Goal: Task Accomplishment & Management: Manage account settings

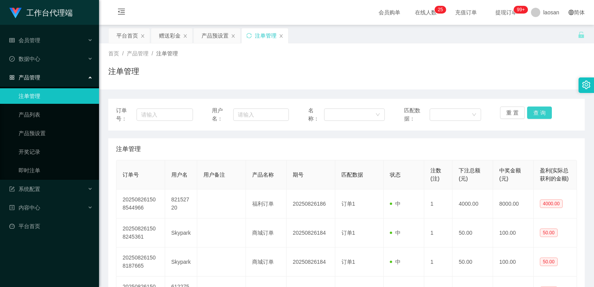
click at [538, 115] on button "查 询" at bounding box center [539, 112] width 25 height 12
click at [539, 114] on button "查 询" at bounding box center [539, 112] width 25 height 12
click at [540, 114] on button "查 询" at bounding box center [539, 112] width 25 height 12
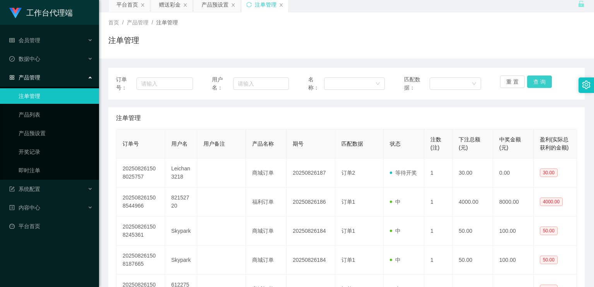
click at [532, 87] on button "查 询" at bounding box center [539, 81] width 25 height 12
click at [540, 80] on button "查 询" at bounding box center [539, 81] width 25 height 12
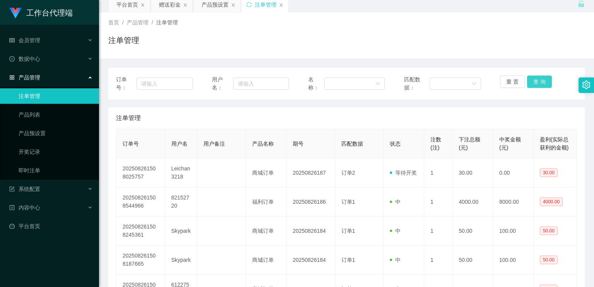
click at [540, 80] on button "查 询" at bounding box center [539, 81] width 25 height 12
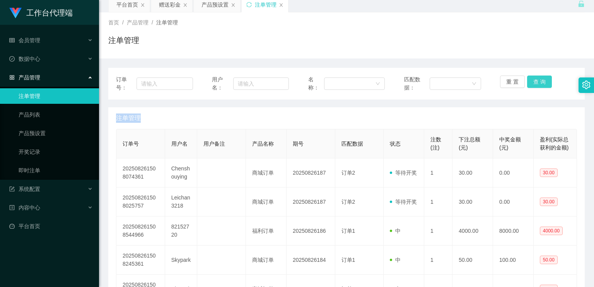
click at [540, 80] on div "重 置 查 询" at bounding box center [538, 83] width 77 height 16
click at [540, 80] on button "查 询" at bounding box center [539, 81] width 25 height 12
click at [539, 80] on button "查 询" at bounding box center [539, 81] width 25 height 12
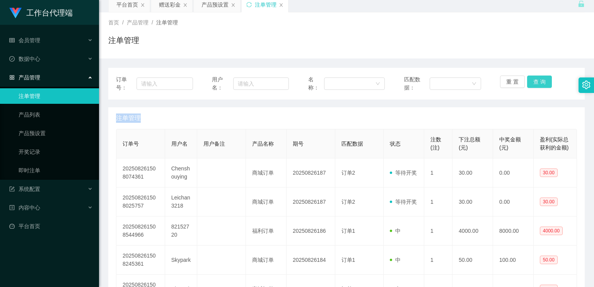
click at [539, 80] on button "查 询" at bounding box center [539, 81] width 25 height 12
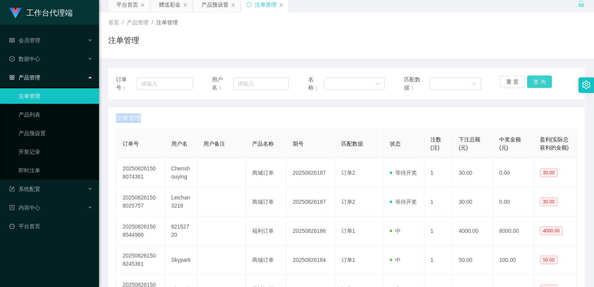
click at [539, 80] on button "查 询" at bounding box center [539, 81] width 25 height 12
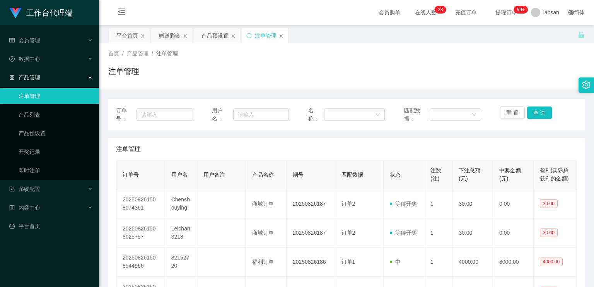
click at [544, 116] on button "查 询" at bounding box center [539, 112] width 25 height 12
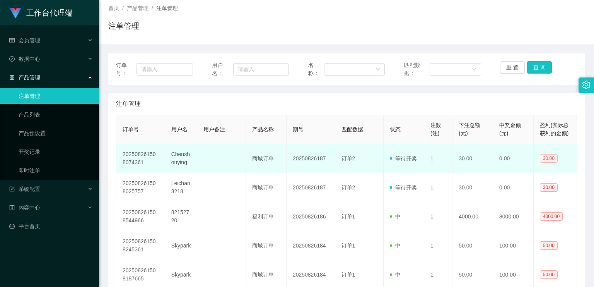
scroll to position [93, 0]
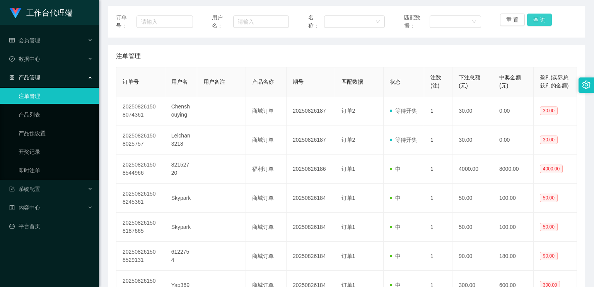
click at [542, 23] on button "查 询" at bounding box center [539, 20] width 25 height 12
click at [542, 22] on button "查 询" at bounding box center [539, 20] width 25 height 12
click at [542, 22] on div "重 置 查 询" at bounding box center [538, 22] width 77 height 16
click at [542, 22] on button "查 询" at bounding box center [539, 20] width 25 height 12
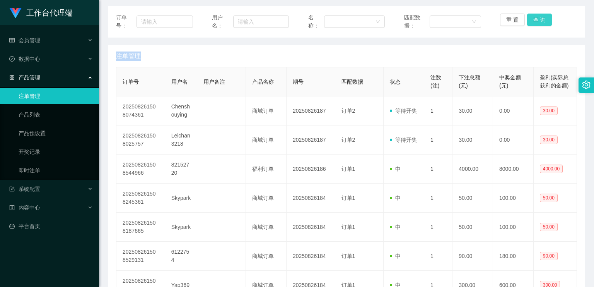
click at [542, 22] on div "重 置 查 询" at bounding box center [538, 22] width 77 height 16
click at [542, 22] on button "查 询" at bounding box center [539, 20] width 25 height 12
drag, startPoint x: 542, startPoint y: 22, endPoint x: 543, endPoint y: 19, distance: 4.2
click at [542, 22] on div "重 置 查 询" at bounding box center [538, 22] width 77 height 16
click at [536, 20] on button "查 询" at bounding box center [539, 20] width 25 height 12
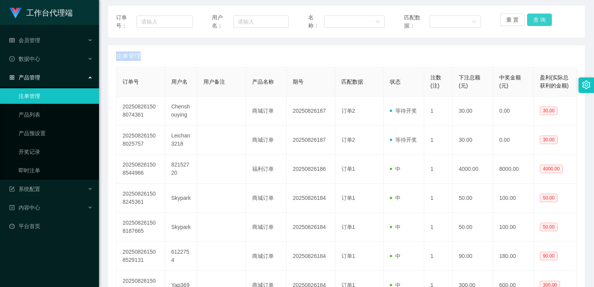
click at [539, 16] on button "查 询" at bounding box center [539, 20] width 25 height 12
click at [539, 16] on div "重 置 查 询" at bounding box center [538, 22] width 77 height 16
click at [539, 16] on button "查 询" at bounding box center [539, 20] width 25 height 12
click at [539, 16] on div "重 置 查 询" at bounding box center [538, 22] width 77 height 16
click at [539, 16] on button "查 询" at bounding box center [539, 20] width 25 height 12
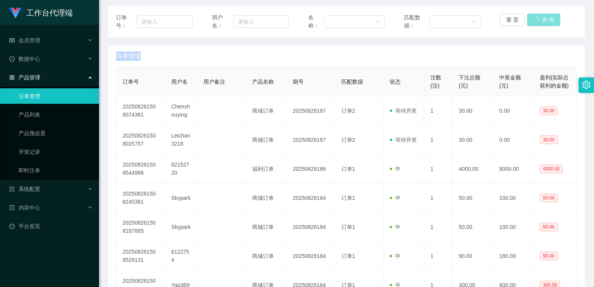
click at [539, 16] on button "查 询" at bounding box center [543, 20] width 33 height 12
click at [539, 16] on button "查 询" at bounding box center [539, 20] width 25 height 12
click at [539, 16] on div "重 置 查 询" at bounding box center [538, 22] width 77 height 16
click at [539, 16] on button "查 询" at bounding box center [539, 20] width 25 height 12
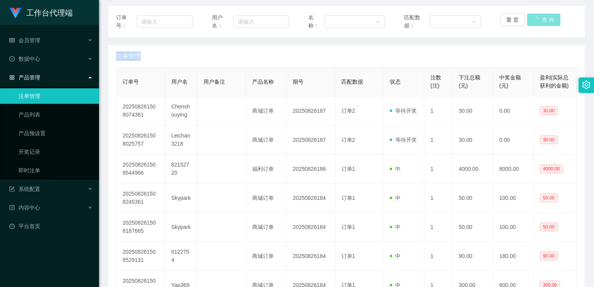
click at [539, 16] on div "重 置 查 询" at bounding box center [538, 22] width 77 height 16
click at [539, 16] on button "查 询" at bounding box center [539, 20] width 25 height 12
click at [539, 16] on div "重 置 查 询" at bounding box center [538, 22] width 77 height 16
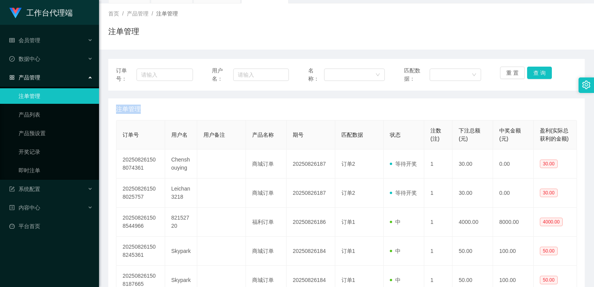
scroll to position [0, 0]
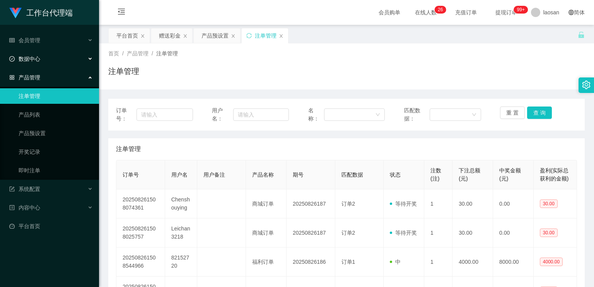
click at [54, 55] on div "数据中心" at bounding box center [49, 58] width 99 height 15
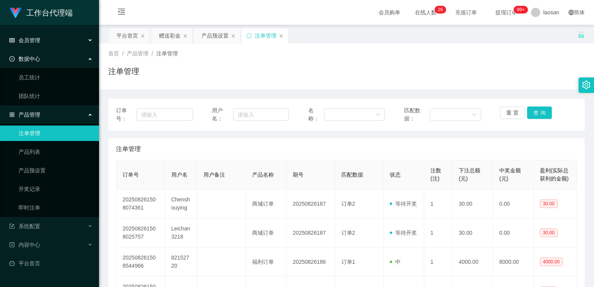
click at [57, 43] on div "会员管理" at bounding box center [49, 39] width 99 height 15
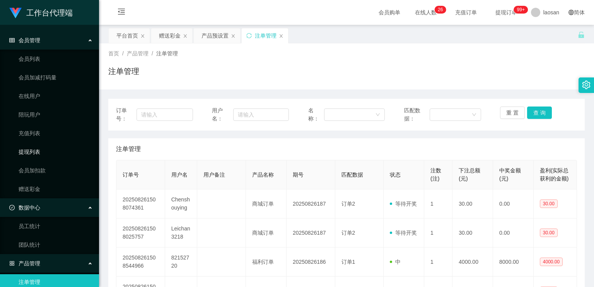
drag, startPoint x: 29, startPoint y: 149, endPoint x: 58, endPoint y: 141, distance: 29.6
click at [29, 149] on link "提现列表" at bounding box center [56, 151] width 74 height 15
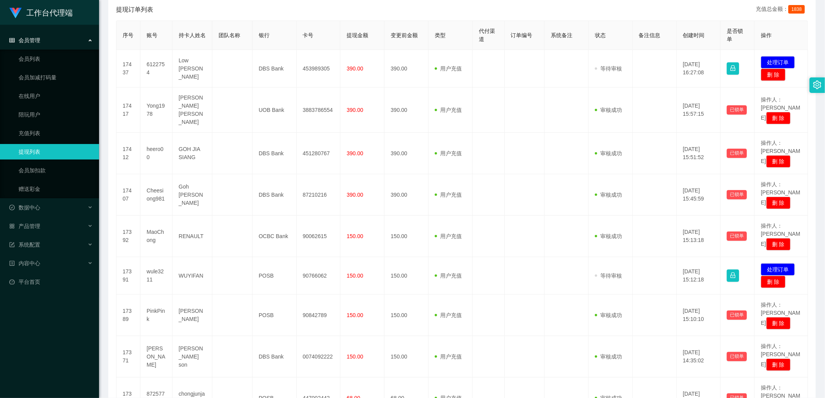
scroll to position [68, 0]
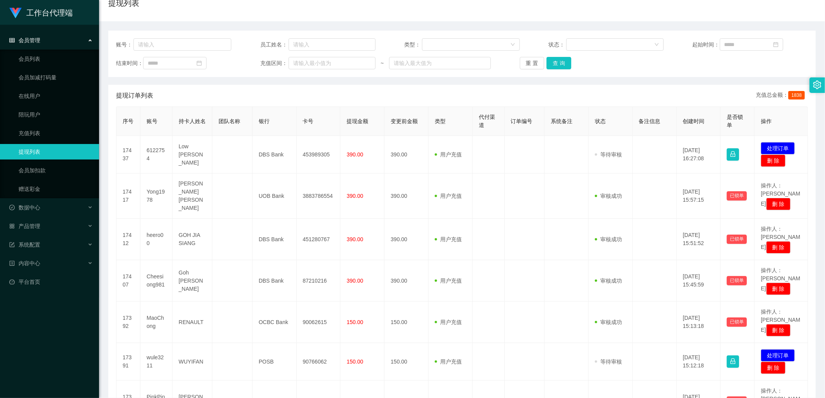
click at [567, 70] on div "账号： 员工姓名： 类型： 状态： 起始时间： 结束时间： 充值区间： ~ 重 置 查 询" at bounding box center [461, 54] width 707 height 46
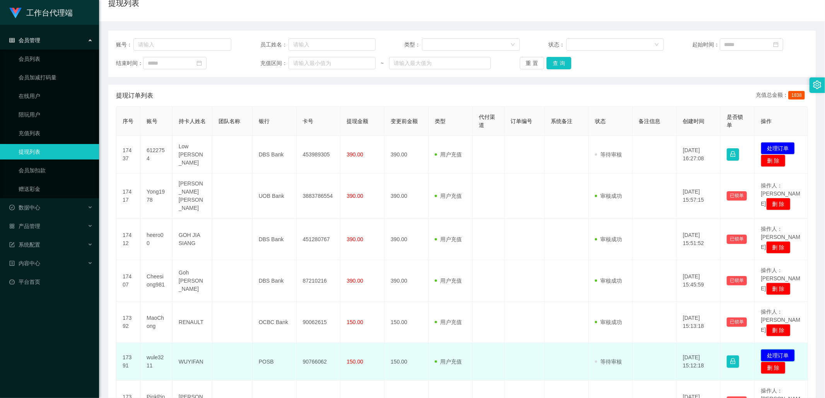
click at [594, 286] on button "处理订单" at bounding box center [778, 355] width 34 height 12
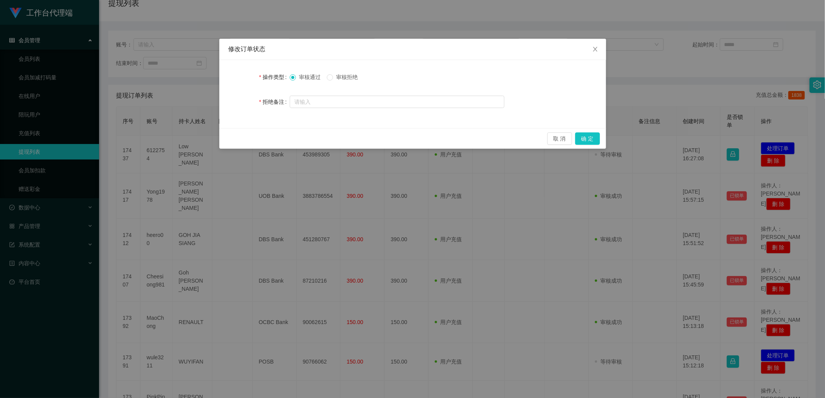
drag, startPoint x: 346, startPoint y: 86, endPoint x: 354, endPoint y: 80, distance: 10.2
click at [346, 85] on form "操作类型 审核通过 审核拒绝 拒绝备注" at bounding box center [413, 89] width 368 height 40
click at [354, 79] on span "审核拒绝" at bounding box center [347, 77] width 28 height 6
click at [584, 130] on div "取 消 确 定" at bounding box center [412, 138] width 387 height 20
click at [585, 133] on button "确 定" at bounding box center [587, 138] width 25 height 12
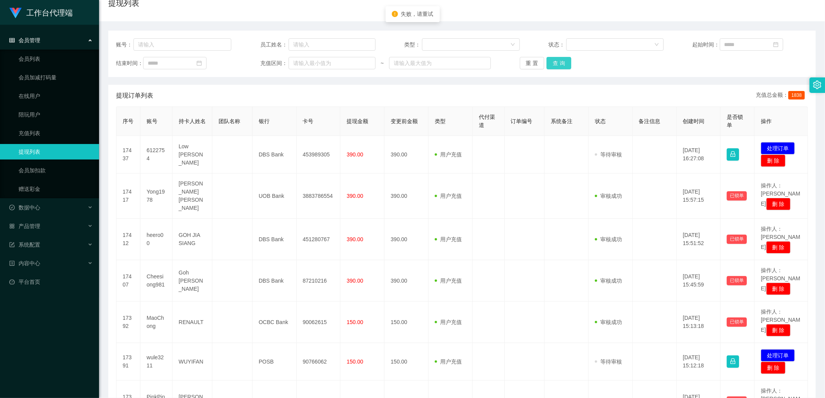
click at [555, 61] on button "查 询" at bounding box center [558, 63] width 25 height 12
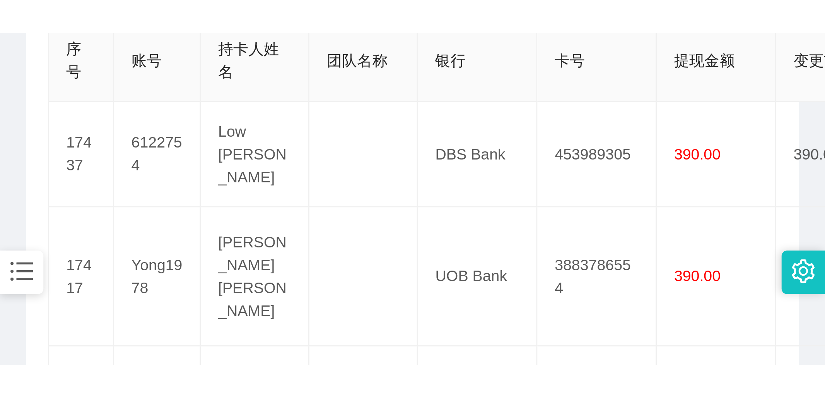
scroll to position [195, 0]
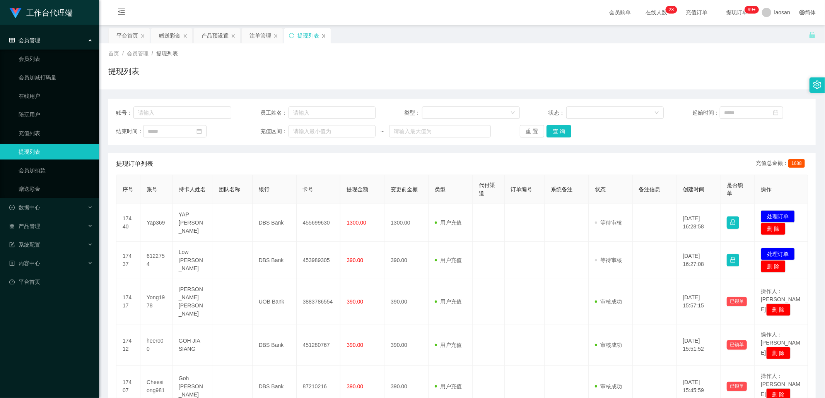
click at [323, 36] on icon "图标: close" at bounding box center [323, 36] width 5 height 5
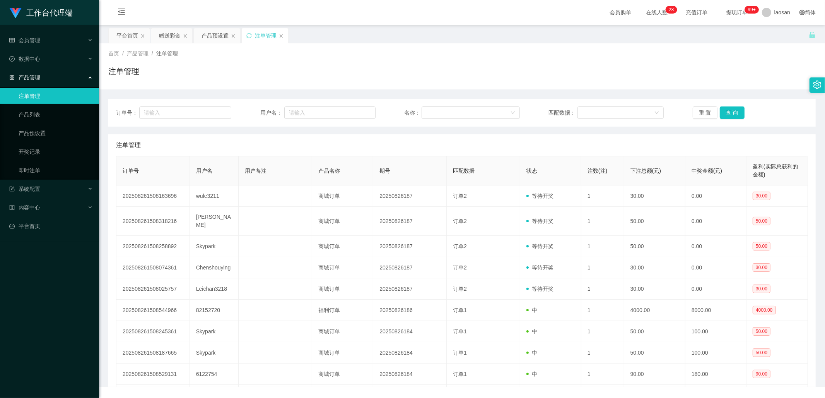
click at [266, 35] on div "注单管理" at bounding box center [266, 35] width 22 height 15
click at [729, 110] on button "查 询" at bounding box center [732, 112] width 25 height 12
click at [729, 110] on button "查 询" at bounding box center [736, 112] width 33 height 12
click at [729, 110] on div "重 置 查 询" at bounding box center [750, 112] width 115 height 12
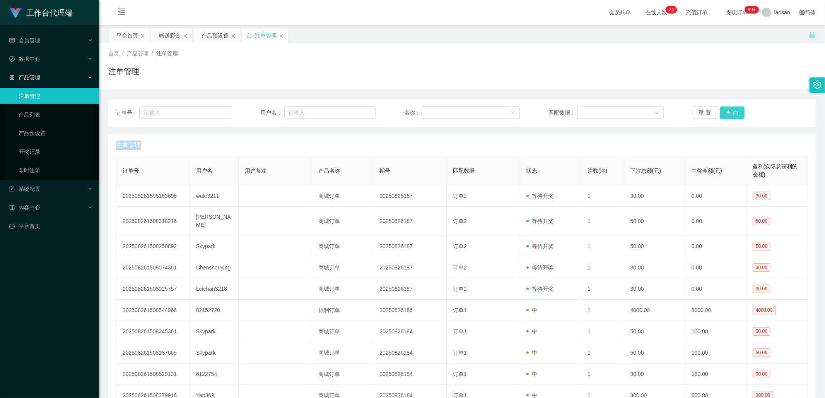
click at [729, 110] on button "查 询" at bounding box center [732, 112] width 25 height 12
click at [729, 110] on div "重 置 查 询" at bounding box center [750, 112] width 115 height 12
click at [729, 110] on button "查 询" at bounding box center [732, 112] width 25 height 12
click at [729, 110] on button "查 询" at bounding box center [736, 112] width 33 height 12
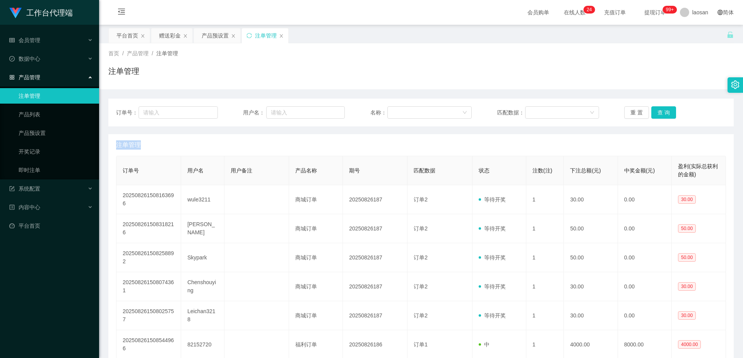
drag, startPoint x: 416, startPoint y: 9, endPoint x: 421, endPoint y: 13, distance: 6.6
click at [416, 9] on div "会员购单 在线人数 0 1 2 3 4 5 6 7 8 9 0 1 2 3 4 5 6 7 8 9 0 1 2 3 4 5 6 7 8 9 0 1 2 3 4…" at bounding box center [421, 12] width 644 height 25
click at [427, 59] on div "首页 / 产品管理 / 注单管理 / 注单管理" at bounding box center [420, 67] width 625 height 34
click at [555, 61] on div "首页 / 产品管理 / 注单管理 / 注单管理" at bounding box center [420, 67] width 625 height 34
click at [659, 109] on button "查 询" at bounding box center [663, 112] width 25 height 12
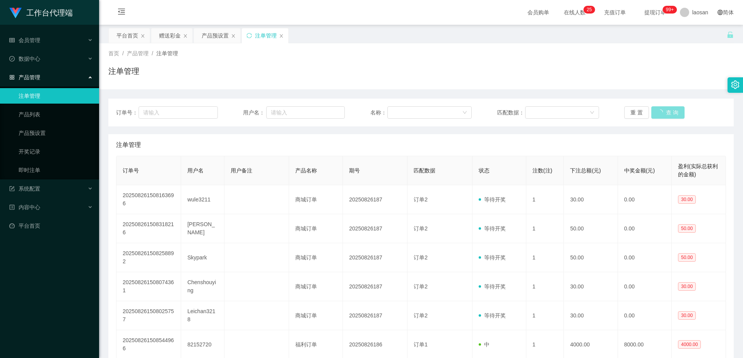
click at [659, 109] on button "查 询" at bounding box center [667, 112] width 33 height 12
click at [659, 119] on div "订单号： 用户名： 名称： 匹配数据： 重 置 查 询" at bounding box center [420, 113] width 625 height 28
click at [663, 114] on button "查 询" at bounding box center [663, 112] width 25 height 12
